Goal: Transaction & Acquisition: Purchase product/service

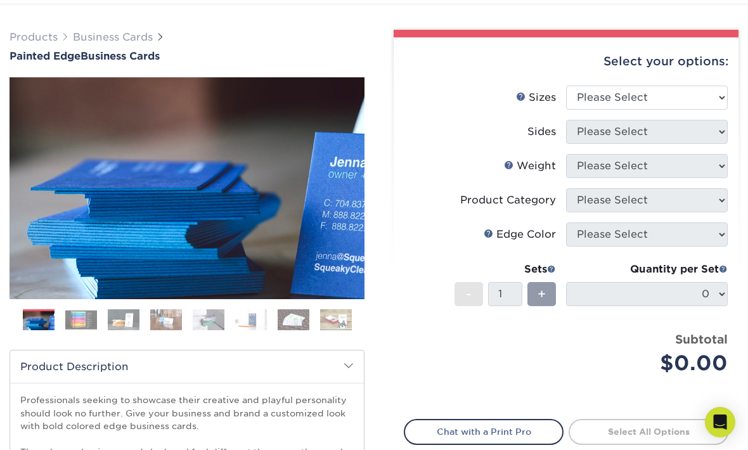
scroll to position [76, 0]
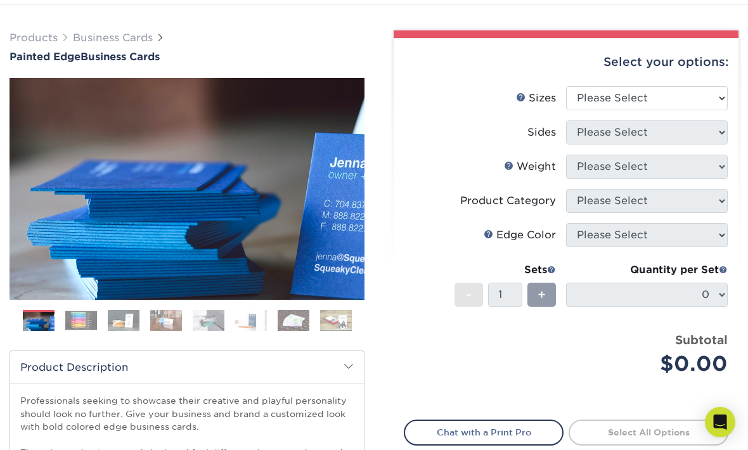
click at [85, 320] on img at bounding box center [81, 321] width 32 height 20
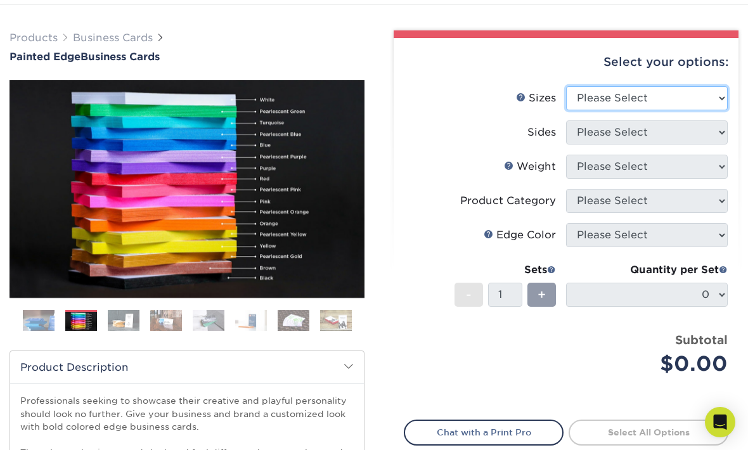
click at [714, 98] on select "Please Select 2" x 3.5" - Standard 2.125" x 3.375" - European 2.5" x 2.5" - Squ…" at bounding box center [647, 98] width 162 height 24
select select "2.12x3.38"
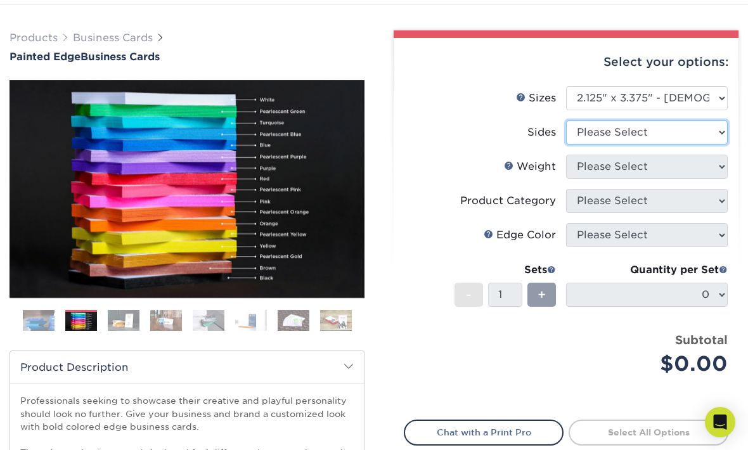
click at [709, 138] on select "Please Select Print Both Sides Print Front Only" at bounding box center [647, 133] width 162 height 24
select select "13abbda7-1d64-4f25-8bb2-c179b224825d"
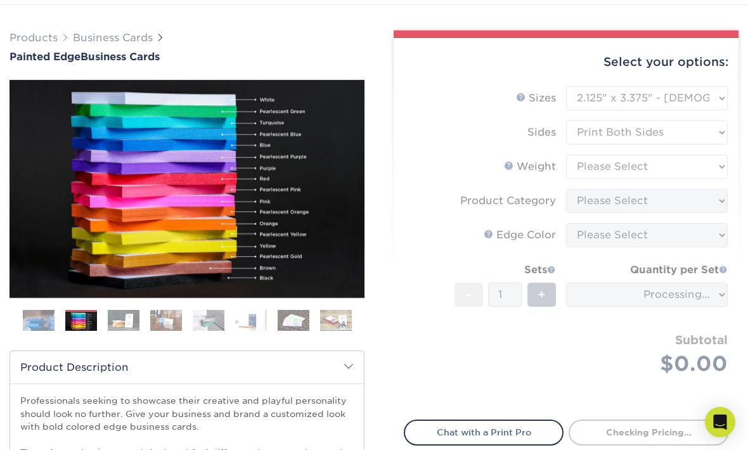
click at [711, 166] on form "Sizes Help Sizes Please Select 2" x 3.5" - Standard 2.125" x 3.375" - European …" at bounding box center [566, 245] width 325 height 319
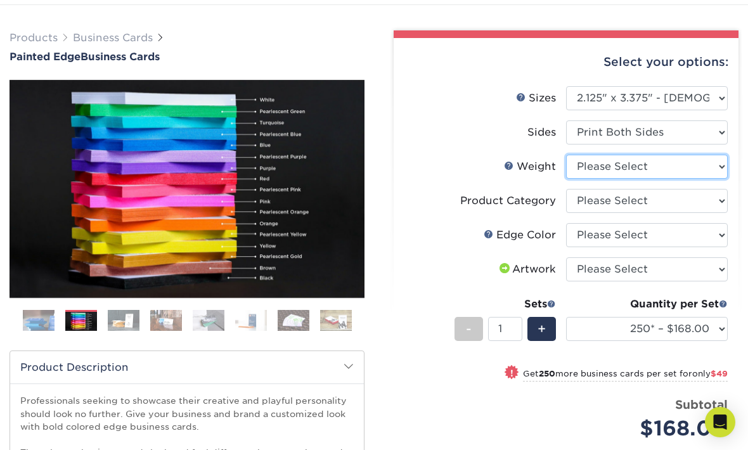
click at [709, 171] on select "Please Select 32PTUC" at bounding box center [647, 167] width 162 height 24
select select "32PTUC"
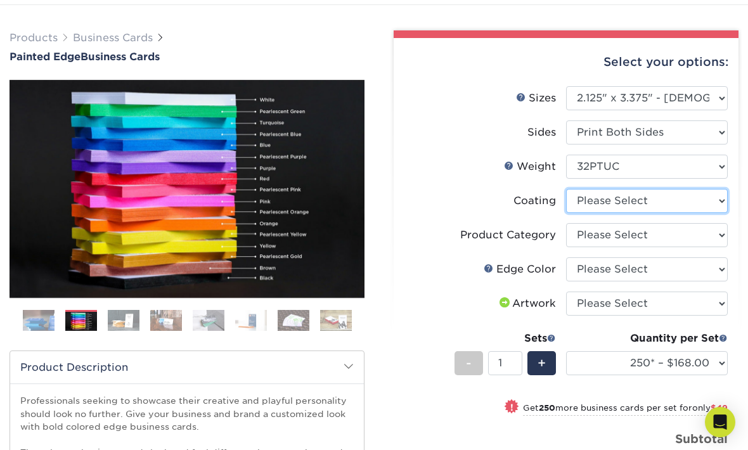
click at [706, 210] on select at bounding box center [647, 201] width 162 height 24
select select "3e7618de-abca-4bda-9f97-8b9129e913d8"
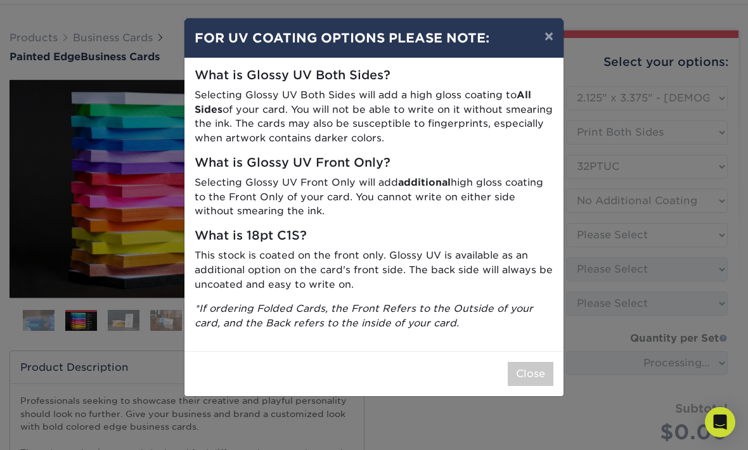
click at [538, 375] on button "Close" at bounding box center [531, 374] width 46 height 24
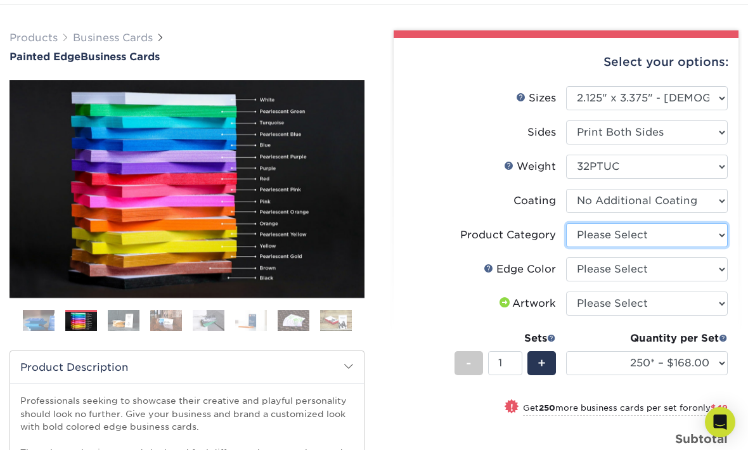
click at [703, 245] on select "Please Select Business Cards" at bounding box center [647, 235] width 162 height 24
select select "3b5148f1-0588-4f88-a218-97bcfdce65c1"
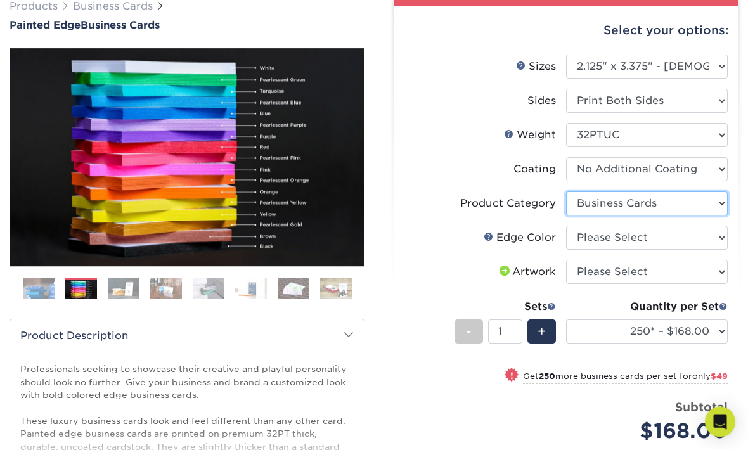
scroll to position [105, 0]
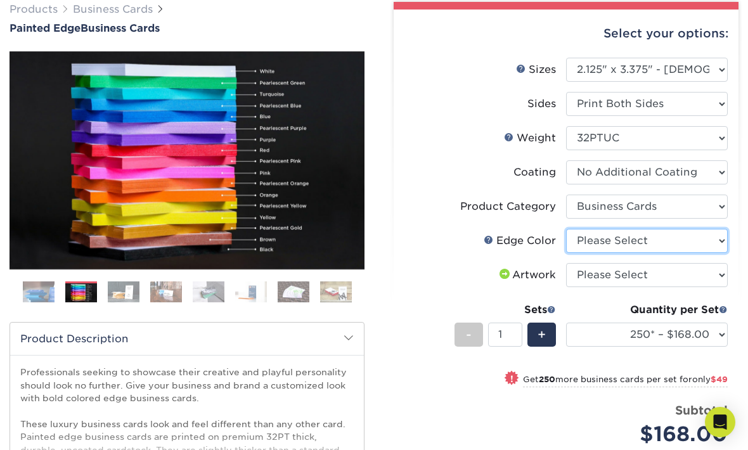
click at [709, 249] on select "Please Select Charcoal Black Brown Blue Pearlescent Blue Pearlescent Gold Pearl…" at bounding box center [647, 241] width 162 height 24
select select "211cd225-22d2-46f5-b9be-c5fa0d34557d"
click at [707, 249] on select "Please Select Charcoal Black Brown Blue Pearlescent Blue Pearlescent Gold Pearl…" at bounding box center [647, 241] width 162 height 24
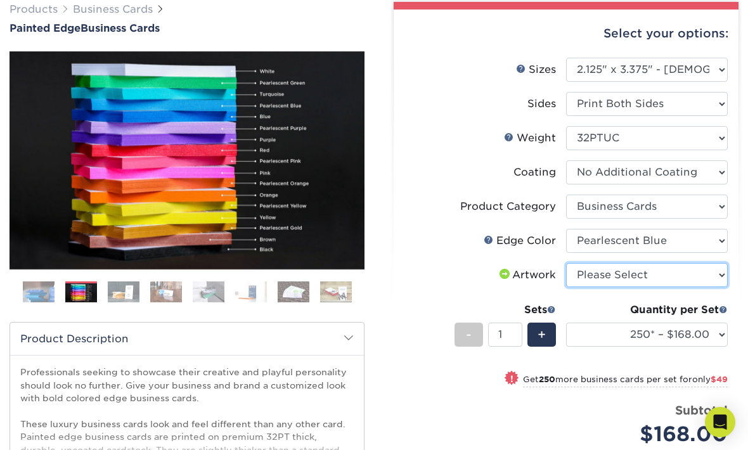
click at [715, 285] on select "Please Select I will upload files I need a design - $100" at bounding box center [647, 275] width 162 height 24
select select "upload"
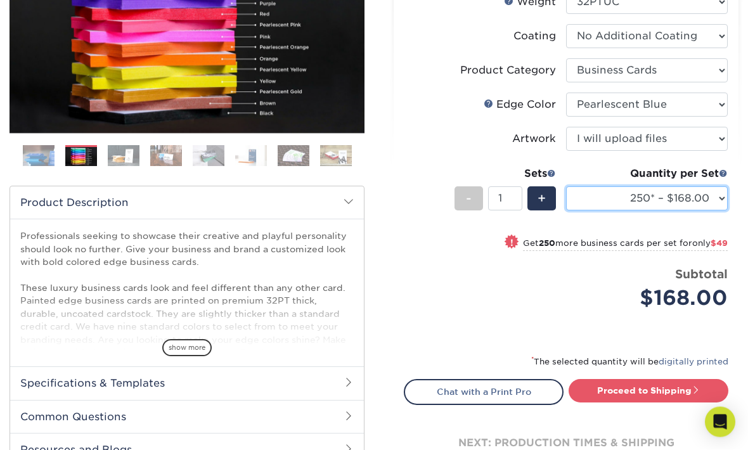
click at [717, 197] on select "250* – $168.00 500* – $217.00 1000* – $339.00" at bounding box center [647, 199] width 162 height 24
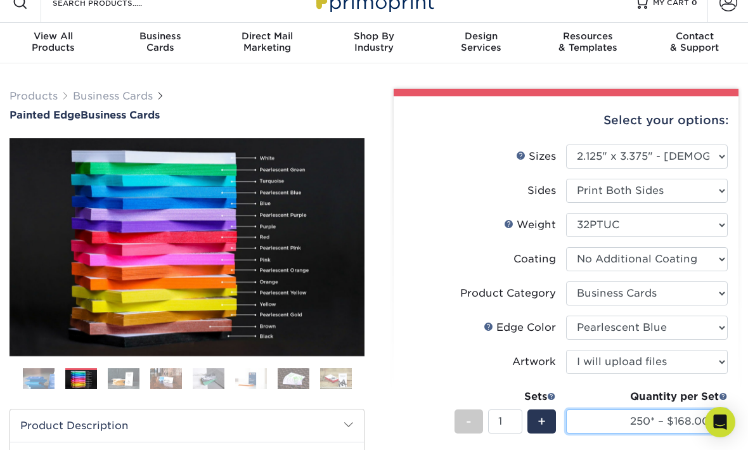
scroll to position [0, 0]
